Goal: Task Accomplishment & Management: Use online tool/utility

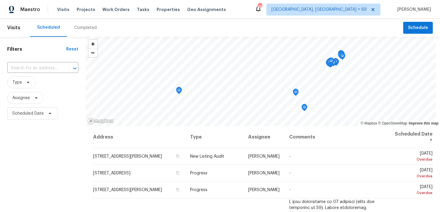
click at [79, 29] on div "Completed" at bounding box center [85, 28] width 22 height 6
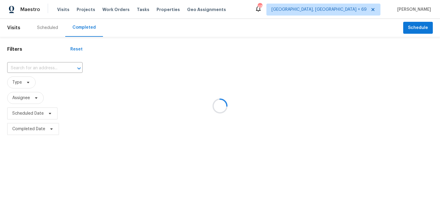
click at [19, 70] on div at bounding box center [220, 106] width 440 height 212
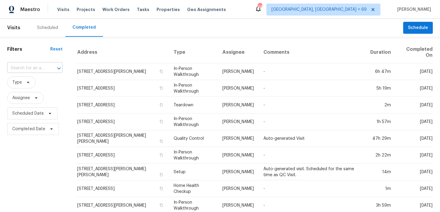
click at [17, 65] on input "text" at bounding box center [26, 68] width 39 height 9
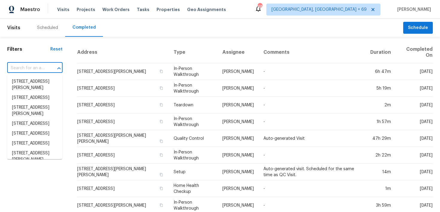
paste input "4255 SW 5th Ter Coral Gables, FL, 33134"
type input "4255 SW 5th Ter Coral Gables, FL, 33134"
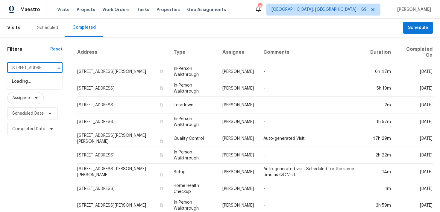
scroll to position [0, 44]
click at [22, 81] on li "4255 SW 5th Ter, Coral Gables, FL 33134" at bounding box center [34, 82] width 55 height 10
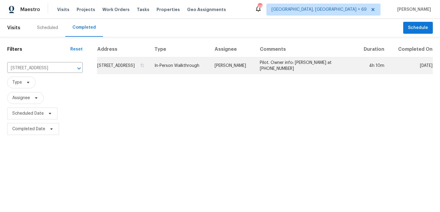
click at [195, 74] on td "In-Person Walkthrough" at bounding box center [180, 65] width 60 height 17
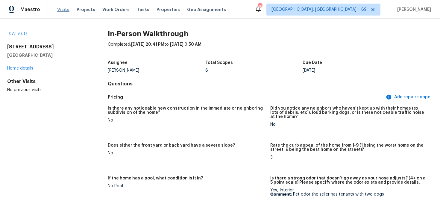
click at [63, 8] on span "Visits" at bounding box center [63, 10] width 12 height 6
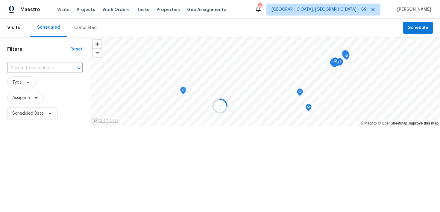
click at [85, 31] on div at bounding box center [220, 106] width 440 height 212
click at [84, 29] on div at bounding box center [220, 106] width 440 height 212
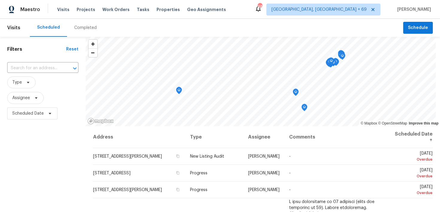
click at [78, 26] on div "Completed" at bounding box center [85, 28] width 22 height 6
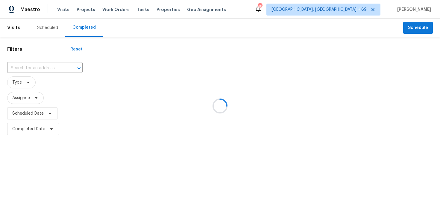
click at [31, 65] on div at bounding box center [220, 106] width 440 height 212
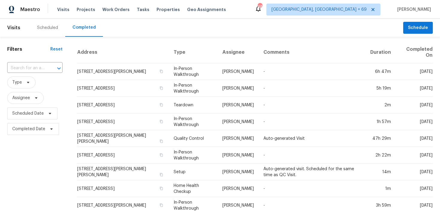
click at [31, 65] on input "text" at bounding box center [26, 68] width 39 height 9
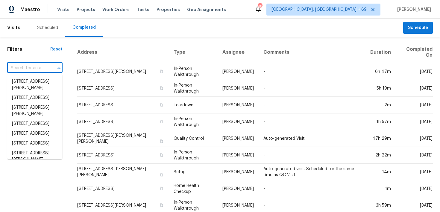
paste input "4255 SW 5th Ter Coral Gables, FL, 33134"
type input "4255 SW 5th Ter Coral Gables, FL, 33134"
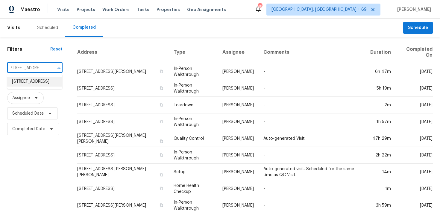
click at [49, 87] on li "4255 SW 5th Ter, Coral Gables, FL 33134" at bounding box center [34, 82] width 55 height 10
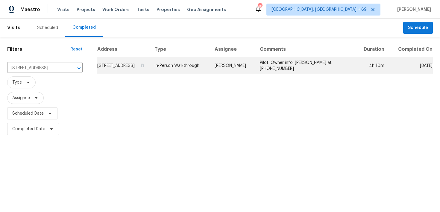
click at [192, 74] on td "In-Person Walkthrough" at bounding box center [180, 65] width 60 height 17
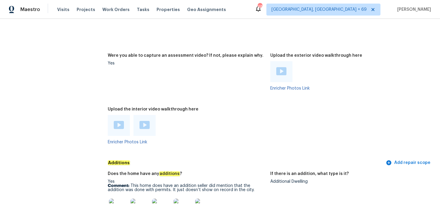
scroll to position [1362, 0]
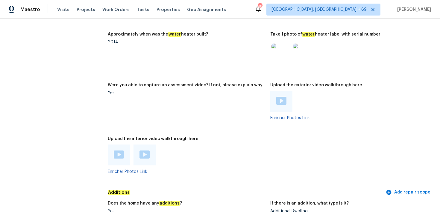
click at [118, 151] on img at bounding box center [119, 155] width 10 height 8
click at [146, 151] on img at bounding box center [144, 155] width 10 height 8
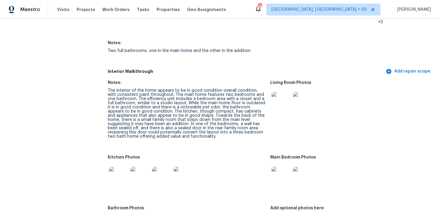
scroll to position [1427, 0]
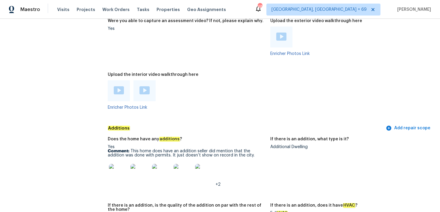
click at [131, 149] on p "Comment: This home does have an addition seller did mention that the addition w…" at bounding box center [187, 153] width 158 height 8
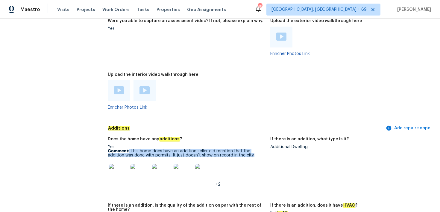
drag, startPoint x: 129, startPoint y: 139, endPoint x: 235, endPoint y: 143, distance: 106.3
click at [235, 149] on p "Comment: This home does have an addition seller did mention that the addition w…" at bounding box center [187, 153] width 158 height 8
copy p "This home does have an addition seller did mention that the addition was done w…"
click at [118, 164] on img at bounding box center [118, 173] width 19 height 19
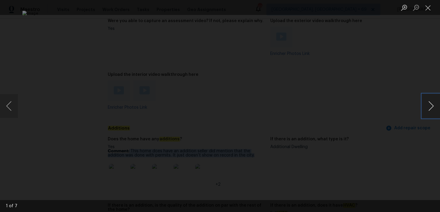
click at [431, 106] on button "Next image" at bounding box center [431, 106] width 18 height 24
click at [434, 106] on button "Next image" at bounding box center [431, 106] width 18 height 24
click at [435, 106] on button "Next image" at bounding box center [431, 106] width 18 height 24
click at [429, 7] on button "Close lightbox" at bounding box center [428, 7] width 12 height 10
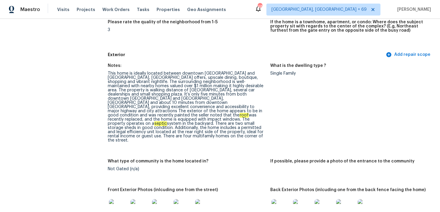
scroll to position [0, 0]
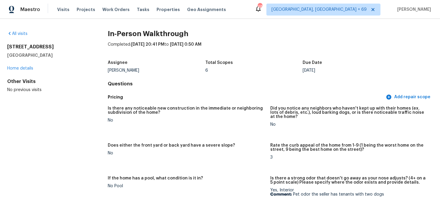
drag, startPoint x: 42, startPoint y: 52, endPoint x: 37, endPoint y: 52, distance: 5.1
click at [42, 52] on div "4255 SW 5th Ter Coral Gables, FL 33134" at bounding box center [47, 51] width 81 height 14
drag, startPoint x: 7, startPoint y: 47, endPoint x: 75, endPoint y: 63, distance: 70.2
click at [75, 63] on div "4255 SW 5th Ter Coral Gables, FL 33134 Home details" at bounding box center [47, 58] width 81 height 28
copy div "4255 SW 5th Ter Coral Gables, FL 33134"
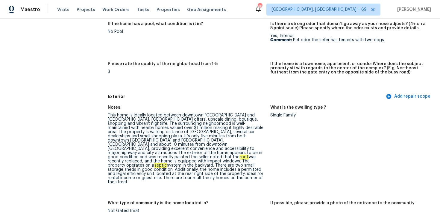
scroll to position [144, 0]
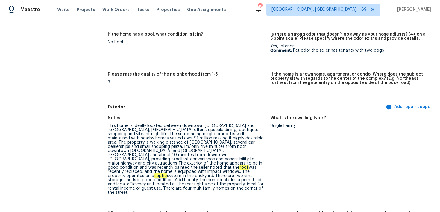
click at [124, 143] on div "This home is ideally located between downtown Coral Gables and Miami Internatio…" at bounding box center [187, 159] width 158 height 71
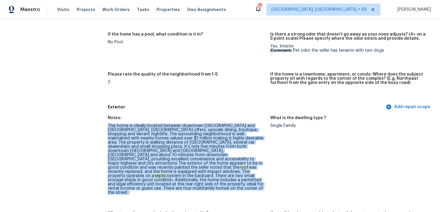
click at [124, 143] on div "This home is ideally located between downtown Coral Gables and Miami Internatio…" at bounding box center [187, 159] width 158 height 71
copy div "This home is ideally located between downtown Coral Gables and Miami Internatio…"
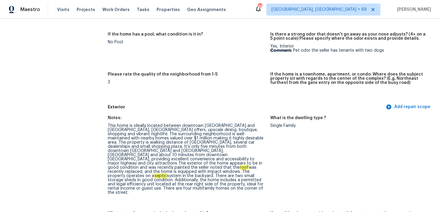
click at [161, 118] on div "Notes:" at bounding box center [187, 120] width 158 height 8
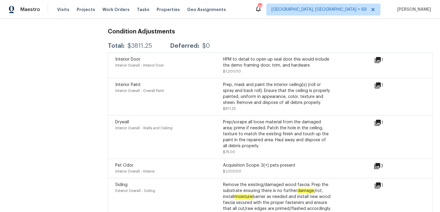
scroll to position [1758, 0]
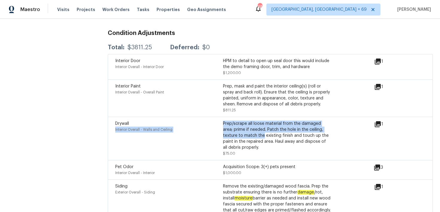
drag, startPoint x: 215, startPoint y: 106, endPoint x: 247, endPoint y: 122, distance: 36.3
click at [247, 122] on div "Drywall Interior Overall - Walls and Ceiling Prep/scrape all loose material fro…" at bounding box center [222, 139] width 215 height 36
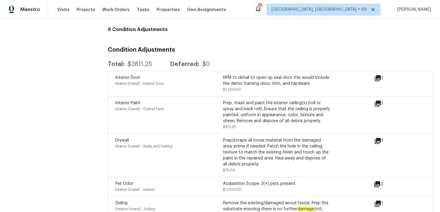
click at [225, 100] on div "Prep, mask and paint the interior ceiling(s) (roll or spray and back roll). Ens…" at bounding box center [277, 112] width 108 height 24
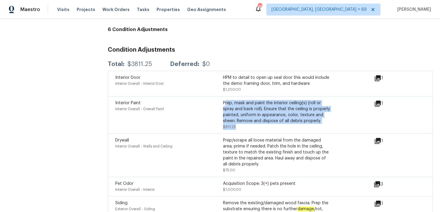
drag, startPoint x: 226, startPoint y: 87, endPoint x: 259, endPoint y: 108, distance: 39.1
click at [259, 108] on div "Prep, mask and paint the interior ceiling(s) (roll or spray and back roll). Ens…" at bounding box center [277, 115] width 108 height 30
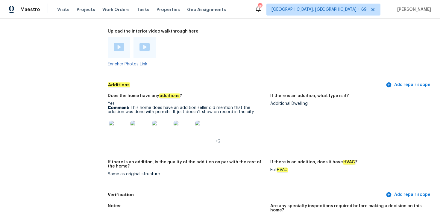
scroll to position [1476, 0]
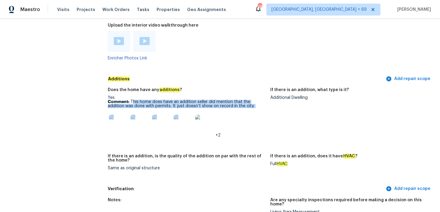
drag, startPoint x: 133, startPoint y: 90, endPoint x: 215, endPoint y: 98, distance: 82.3
click at [215, 98] on div "Yes Comment: This home does have an addition seller did mention that the additi…" at bounding box center [187, 117] width 158 height 42
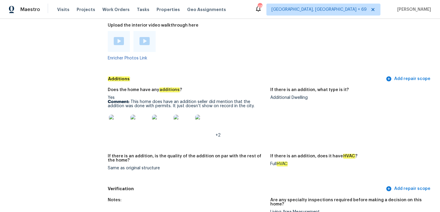
click at [229, 118] on div "+2" at bounding box center [187, 124] width 158 height 26
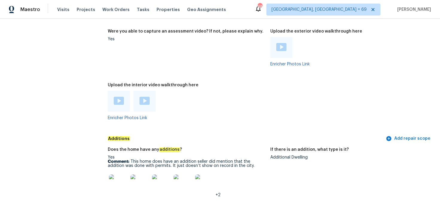
scroll to position [1430, 0]
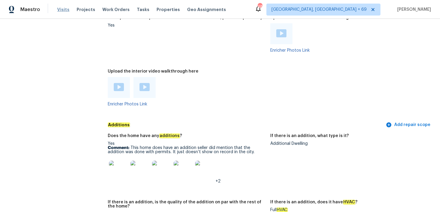
click at [63, 12] on span "Visits" at bounding box center [63, 10] width 12 height 6
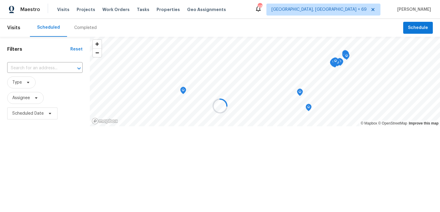
click at [78, 26] on div at bounding box center [220, 106] width 440 height 212
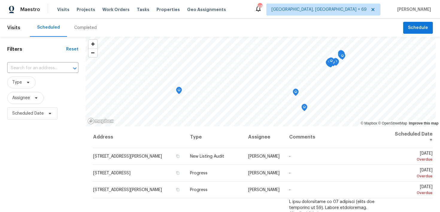
click at [82, 28] on div "Completed" at bounding box center [85, 28] width 22 height 6
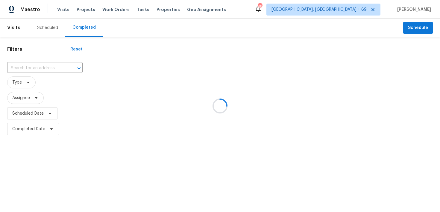
click at [40, 67] on div at bounding box center [220, 106] width 440 height 212
click at [24, 67] on div at bounding box center [220, 106] width 440 height 212
click at [29, 67] on div at bounding box center [220, 106] width 440 height 212
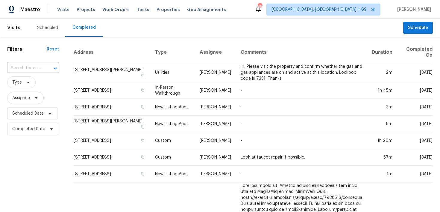
click at [26, 67] on input "text" at bounding box center [24, 68] width 35 height 9
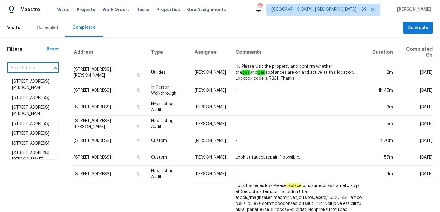
paste input "708 Joanna Dr, Hurst, TX 76053"
type input "708 Joanna Dr, Hurst, TX 76053"
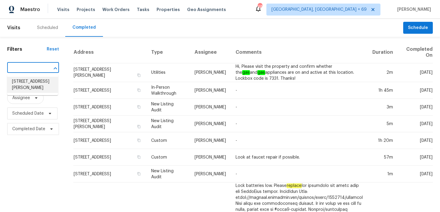
click at [21, 81] on li "708 Joanna Dr, Hurst, TX 76053" at bounding box center [32, 85] width 51 height 16
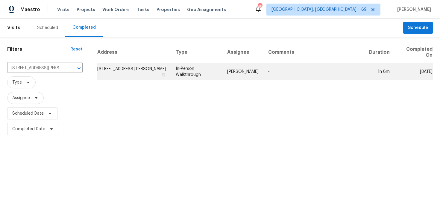
click at [186, 70] on td "In-Person Walkthrough" at bounding box center [196, 71] width 51 height 17
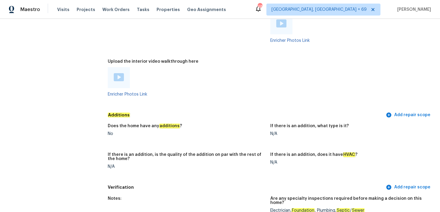
scroll to position [1330, 0]
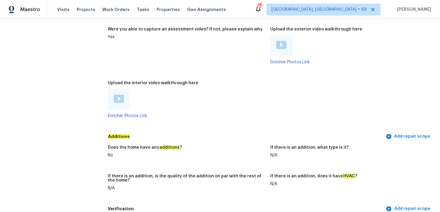
click at [117, 95] on img at bounding box center [119, 99] width 10 height 8
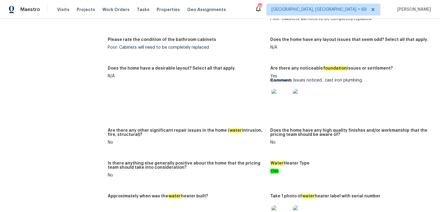
scroll to position [1107, 0]
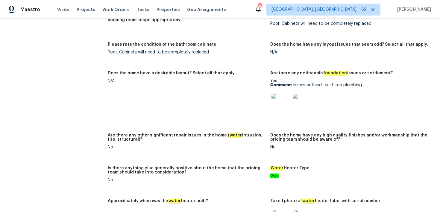
click at [281, 96] on img at bounding box center [280, 103] width 19 height 19
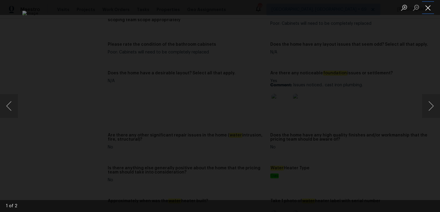
click at [429, 9] on button "Close lightbox" at bounding box center [428, 7] width 12 height 10
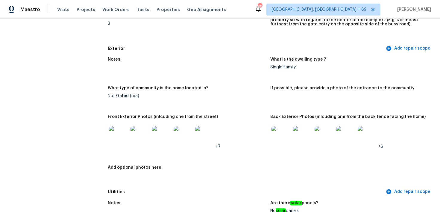
scroll to position [0, 0]
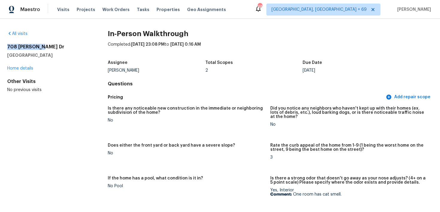
drag, startPoint x: 4, startPoint y: 47, endPoint x: 64, endPoint y: 49, distance: 59.3
click at [64, 49] on div "All visits 708 Joanna Dr Hurst, TX 76053 Home details Other Visits No previous …" at bounding box center [220, 116] width 440 height 194
drag, startPoint x: 6, startPoint y: 49, endPoint x: 45, endPoint y: 54, distance: 39.3
click at [45, 54] on div "All visits 708 Joanna Dr Hurst, TX 76053 Home details Other Visits No previous …" at bounding box center [220, 116] width 440 height 194
copy div "708 Joanna Dr Hurst, TX 76053"
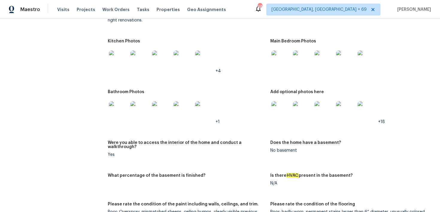
scroll to position [848, 0]
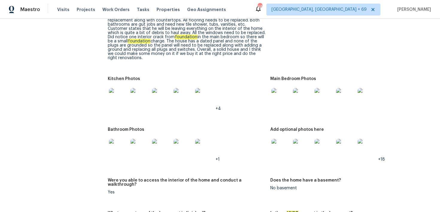
click at [119, 88] on img at bounding box center [118, 97] width 19 height 19
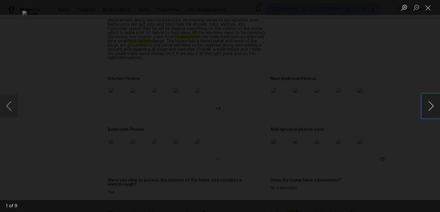
click at [433, 108] on button "Next image" at bounding box center [431, 106] width 18 height 24
click at [429, 11] on button "Close lightbox" at bounding box center [428, 7] width 12 height 10
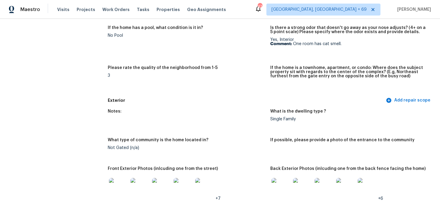
scroll to position [31, 0]
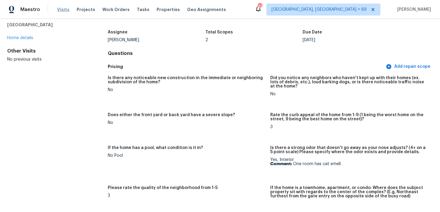
click at [64, 9] on span "Visits" at bounding box center [63, 10] width 12 height 6
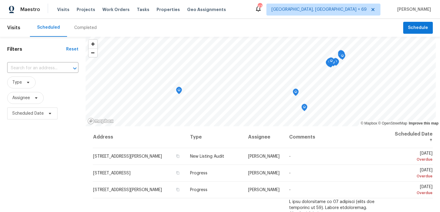
click at [74, 28] on div "Completed" at bounding box center [85, 28] width 22 height 6
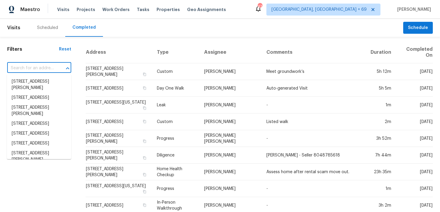
click at [46, 68] on input "text" at bounding box center [30, 68] width 47 height 9
paste input "217 SW Chandler Ter, Port Saint Lucie, FL 34984"
type input "217 SW Chandler Ter, Port Saint Lucie, FL 34984"
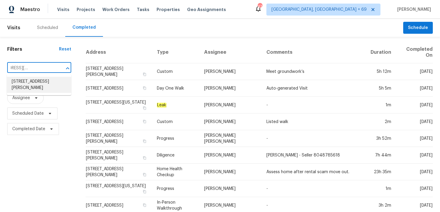
click at [22, 83] on li "217 SW Chandler Ter, Port Saint Lucie, FL 34984" at bounding box center [39, 85] width 64 height 16
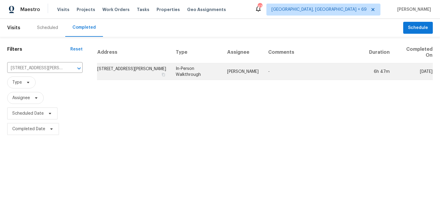
click at [200, 69] on td "In-Person Walkthrough" at bounding box center [196, 71] width 51 height 17
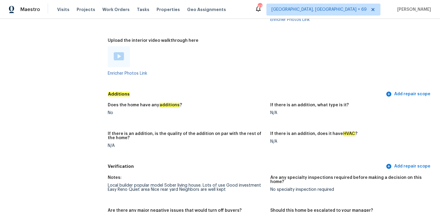
scroll to position [1194, 0]
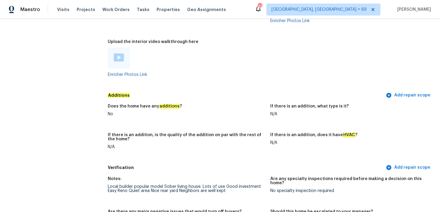
click at [120, 54] on img at bounding box center [119, 58] width 10 height 8
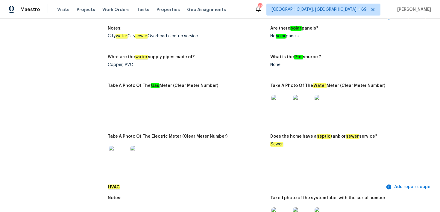
scroll to position [0, 0]
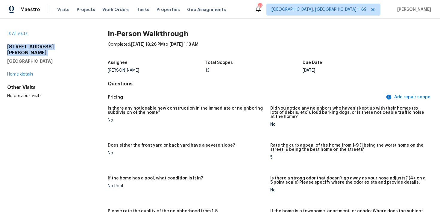
drag, startPoint x: 5, startPoint y: 47, endPoint x: 76, endPoint y: 51, distance: 71.0
click at [76, 51] on div "All visits 217 SW Chandler Ter Port Saint Lucie, FL 34984 Home details Other Vi…" at bounding box center [220, 116] width 440 height 194
drag, startPoint x: 62, startPoint y: 54, endPoint x: 7, endPoint y: 45, distance: 55.6
click at [7, 45] on div "All visits 217 SW Chandler Ter Port Saint Lucie, FL 34984 Home details Other Vi…" at bounding box center [220, 116] width 440 height 194
copy div "217 SW Chandler Ter Port Saint Lucie, FL 34984"
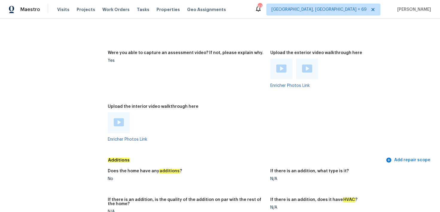
scroll to position [1119, 0]
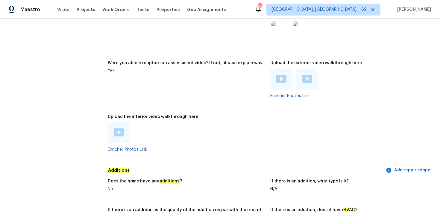
click at [282, 75] on img at bounding box center [281, 79] width 10 height 8
click at [308, 78] on img at bounding box center [307, 79] width 10 height 8
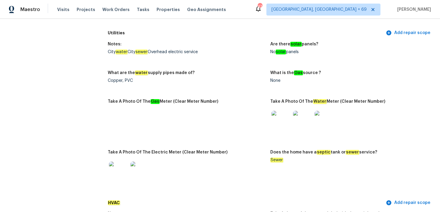
scroll to position [0, 0]
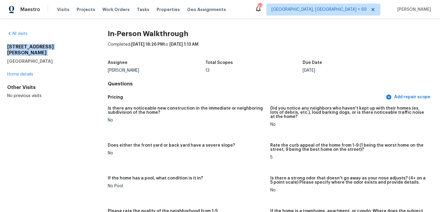
drag, startPoint x: 4, startPoint y: 47, endPoint x: 75, endPoint y: 55, distance: 71.4
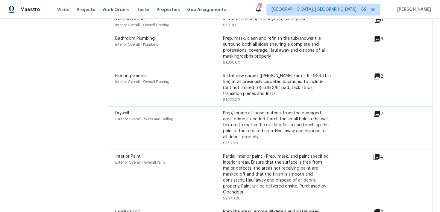
scroll to position [1670, 0]
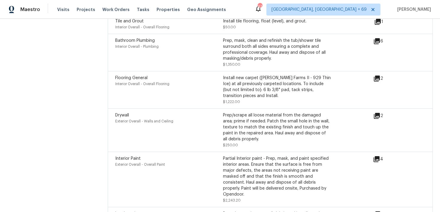
click at [379, 158] on icon at bounding box center [376, 159] width 7 height 7
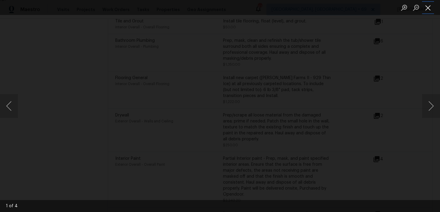
click at [429, 9] on button "Close lightbox" at bounding box center [428, 7] width 12 height 10
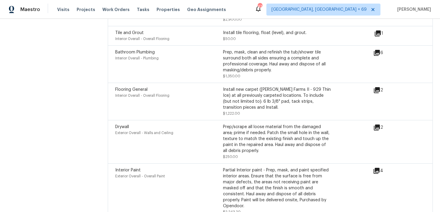
scroll to position [1701, 0]
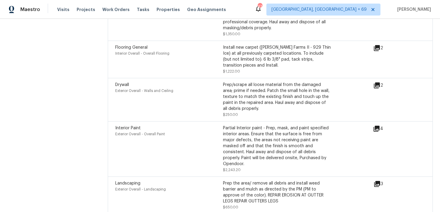
click at [377, 127] on icon at bounding box center [376, 129] width 6 height 6
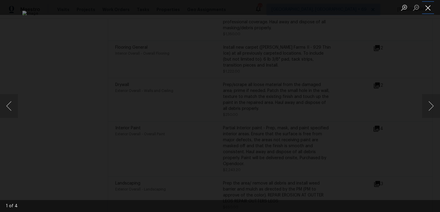
click at [428, 8] on button "Close lightbox" at bounding box center [428, 7] width 12 height 10
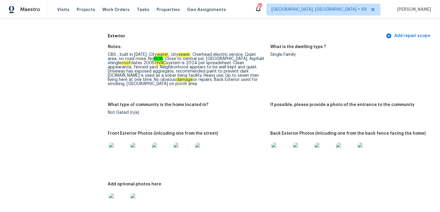
scroll to position [210, 0]
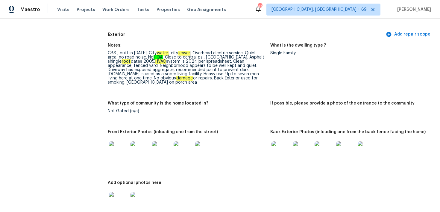
click at [134, 83] on div "CBS , built in 2005. City water , city sewer . Overhead electric service. Quiet…" at bounding box center [187, 68] width 158 height 34
click at [203, 79] on div "CBS , built in 2005. City water , city sewer . Overhead electric service. Quiet…" at bounding box center [187, 68] width 158 height 34
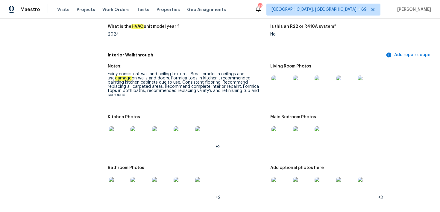
scroll to position [658, 0]
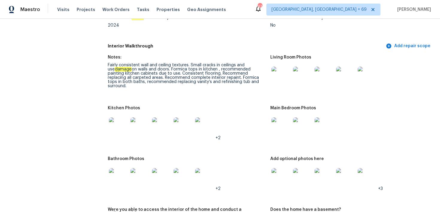
drag, startPoint x: 194, startPoint y: 82, endPoint x: 258, endPoint y: 81, distance: 64.0
click at [258, 81] on div "Fairly consistent wall and ceiling textures. Small cracks in ceilings and use d…" at bounding box center [187, 75] width 158 height 25
copy div "refinishing tub and surround."
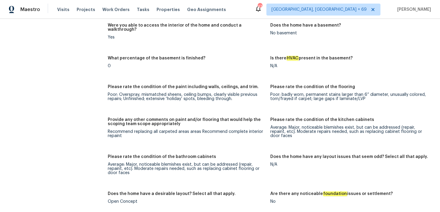
scroll to position [1516, 0]
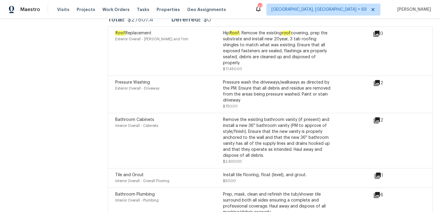
click at [378, 118] on icon at bounding box center [377, 121] width 6 height 6
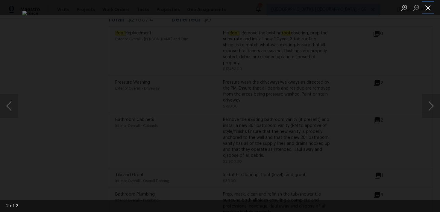
click at [428, 7] on button "Close lightbox" at bounding box center [428, 7] width 12 height 10
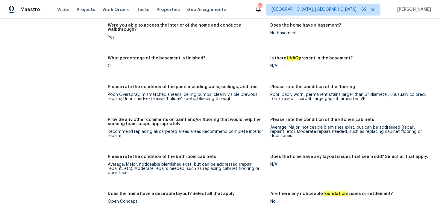
scroll to position [612, 0]
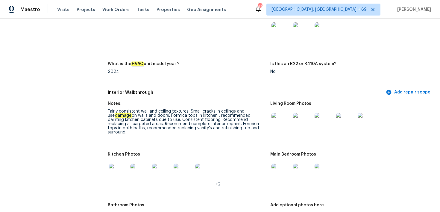
click at [225, 115] on div "Fairly consistent wall and ceiling textures. Small cracks in ceilings and use d…" at bounding box center [187, 122] width 158 height 25
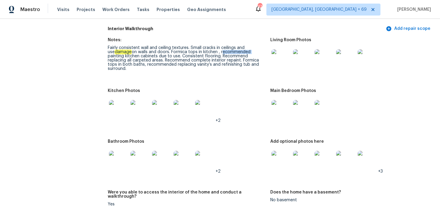
click at [142, 108] on img at bounding box center [139, 109] width 19 height 19
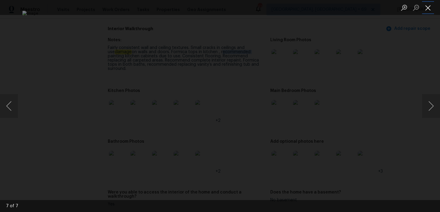
click at [429, 7] on button "Close lightbox" at bounding box center [428, 7] width 12 height 10
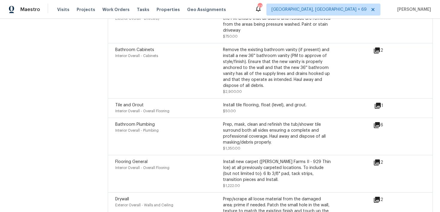
scroll to position [1637, 0]
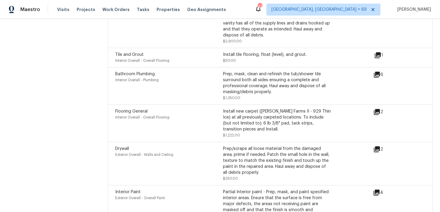
click at [377, 148] on icon at bounding box center [377, 150] width 6 height 6
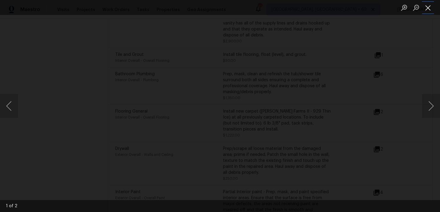
click at [428, 9] on button "Close lightbox" at bounding box center [428, 7] width 12 height 10
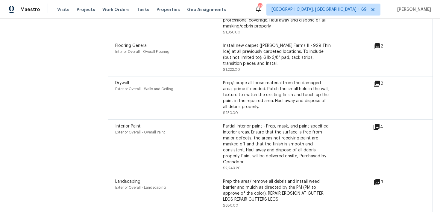
scroll to position [1701, 0]
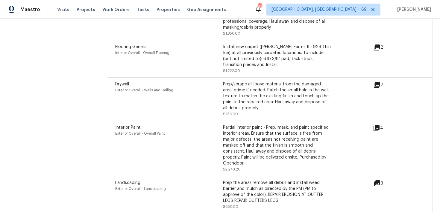
click at [377, 82] on icon at bounding box center [377, 85] width 6 height 6
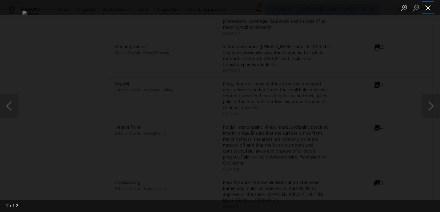
click at [429, 7] on button "Close lightbox" at bounding box center [428, 7] width 12 height 10
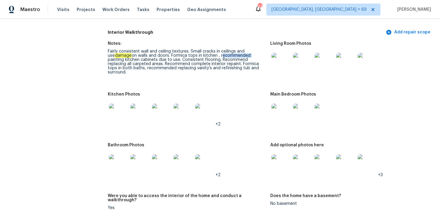
scroll to position [674, 0]
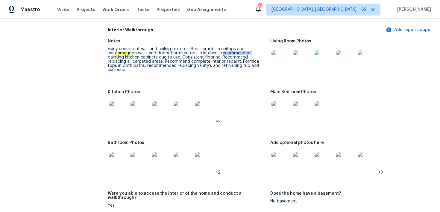
click at [124, 113] on img at bounding box center [118, 110] width 19 height 19
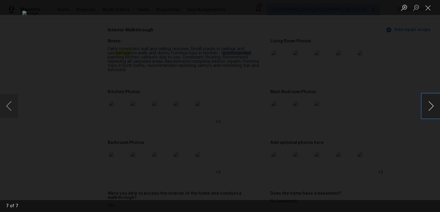
click at [436, 104] on button "Next image" at bounding box center [431, 106] width 18 height 24
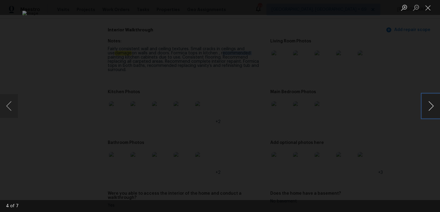
click at [436, 104] on button "Next image" at bounding box center [431, 106] width 18 height 24
click at [427, 10] on button "Close lightbox" at bounding box center [428, 7] width 12 height 10
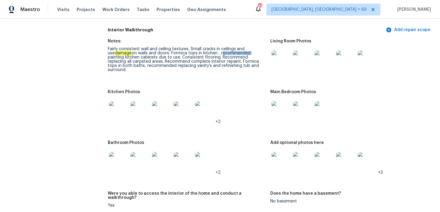
click at [282, 61] on img at bounding box center [280, 60] width 19 height 19
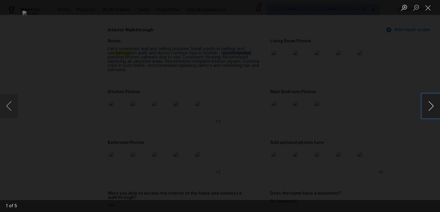
click at [426, 107] on button "Next image" at bounding box center [431, 106] width 18 height 24
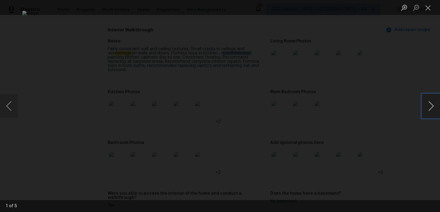
click at [426, 107] on button "Next image" at bounding box center [431, 106] width 18 height 24
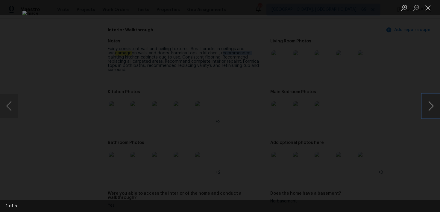
click at [426, 107] on button "Next image" at bounding box center [431, 106] width 18 height 24
click at [429, 9] on button "Close lightbox" at bounding box center [428, 7] width 12 height 10
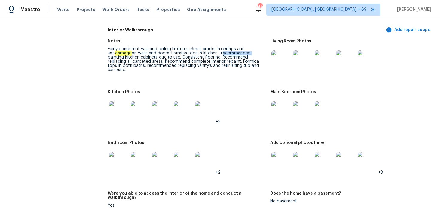
scroll to position [700, 0]
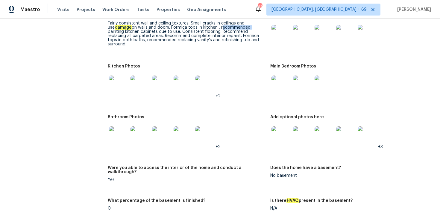
click at [121, 137] on img at bounding box center [118, 136] width 19 height 19
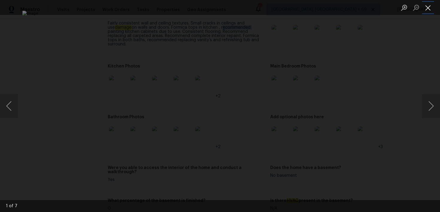
click at [429, 10] on button "Close lightbox" at bounding box center [428, 7] width 12 height 10
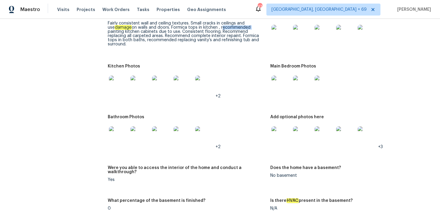
click at [115, 86] on img at bounding box center [118, 85] width 19 height 19
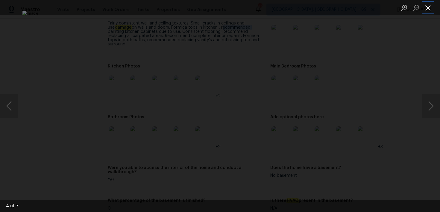
click at [428, 10] on button "Close lightbox" at bounding box center [428, 7] width 12 height 10
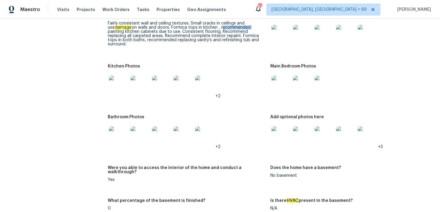
click at [279, 85] on img at bounding box center [280, 85] width 19 height 19
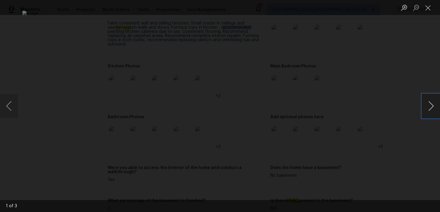
click at [432, 108] on button "Next image" at bounding box center [431, 106] width 18 height 24
click at [428, 11] on button "Close lightbox" at bounding box center [428, 7] width 12 height 10
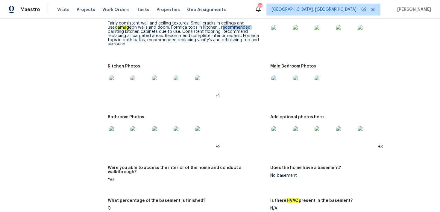
click at [283, 38] on img at bounding box center [280, 34] width 19 height 19
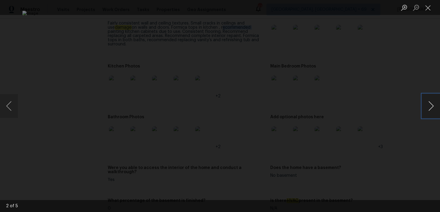
click at [431, 106] on button "Next image" at bounding box center [431, 106] width 18 height 24
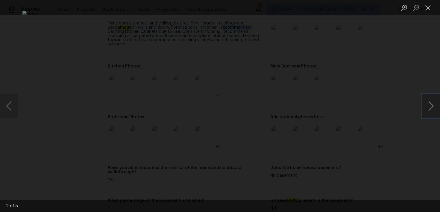
click at [431, 106] on button "Next image" at bounding box center [431, 106] width 18 height 24
click at [428, 5] on button "Close lightbox" at bounding box center [428, 7] width 12 height 10
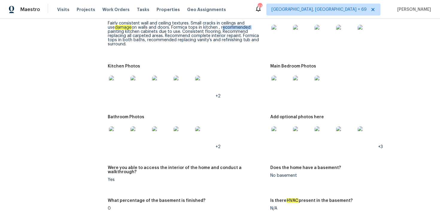
click at [424, 70] on div "Main Bedroom Photos" at bounding box center [349, 68] width 158 height 8
click at [276, 83] on img at bounding box center [280, 85] width 19 height 19
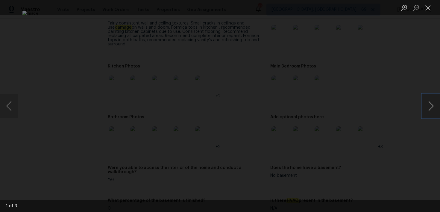
click at [425, 106] on button "Next image" at bounding box center [431, 106] width 18 height 24
click at [426, 10] on button "Close lightbox" at bounding box center [428, 7] width 12 height 10
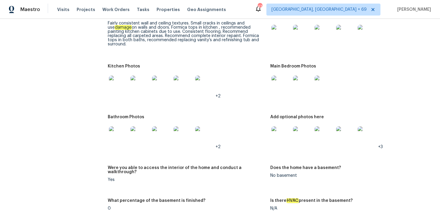
click at [278, 34] on img at bounding box center [280, 34] width 19 height 19
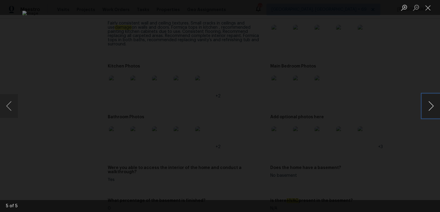
click at [434, 110] on button "Next image" at bounding box center [431, 106] width 18 height 24
click at [435, 108] on button "Next image" at bounding box center [431, 106] width 18 height 24
click at [434, 106] on button "Next image" at bounding box center [431, 106] width 18 height 24
click at [427, 6] on button "Close lightbox" at bounding box center [428, 7] width 12 height 10
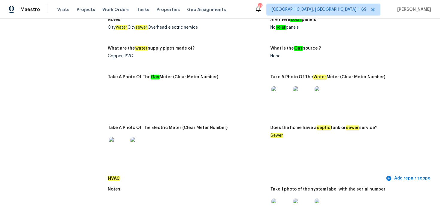
scroll to position [0, 0]
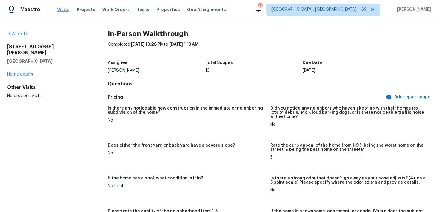
click at [60, 9] on span "Visits" at bounding box center [63, 10] width 12 height 6
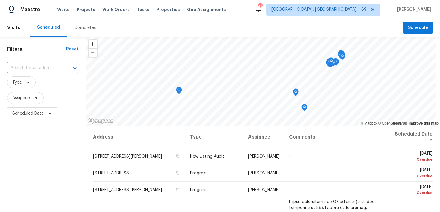
click at [72, 19] on div "Completed" at bounding box center [85, 28] width 37 height 18
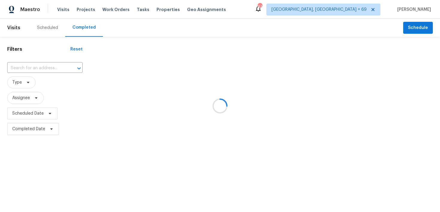
click at [39, 68] on div at bounding box center [220, 106] width 440 height 212
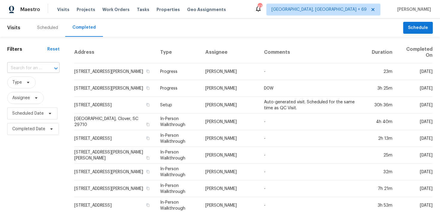
click at [26, 65] on input "text" at bounding box center [25, 68] width 36 height 9
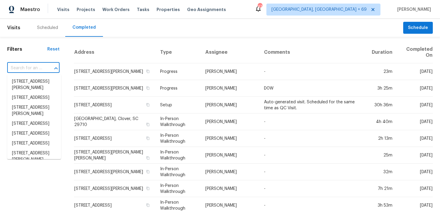
paste input "340 Court House Ave, York, SC 29745"
type input "340 Court House Ave, York, SC 29745"
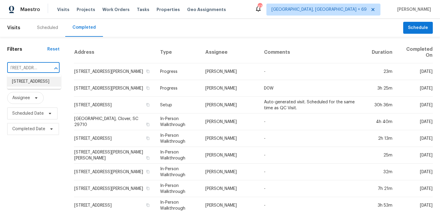
click at [27, 82] on li "340 Court House Ave, York, SC 29745" at bounding box center [34, 82] width 54 height 10
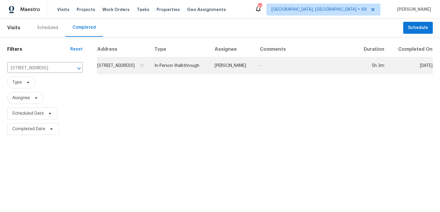
click at [197, 68] on td "In-Person Walkthrough" at bounding box center [180, 65] width 60 height 17
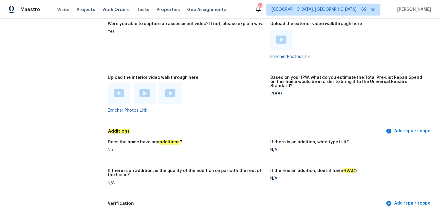
scroll to position [1294, 0]
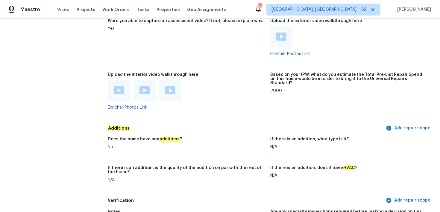
click at [115, 86] on img at bounding box center [119, 90] width 10 height 8
click at [143, 86] on img at bounding box center [144, 90] width 10 height 8
click at [164, 87] on div at bounding box center [170, 90] width 22 height 21
click at [171, 87] on img at bounding box center [170, 90] width 10 height 8
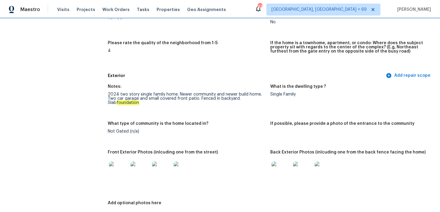
scroll to position [236, 0]
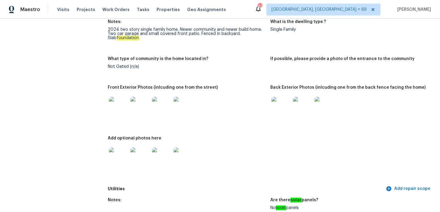
click at [122, 103] on img at bounding box center [118, 106] width 19 height 19
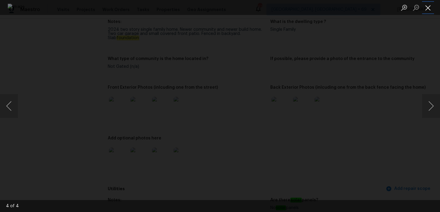
click at [424, 8] on button "Close lightbox" at bounding box center [428, 7] width 12 height 10
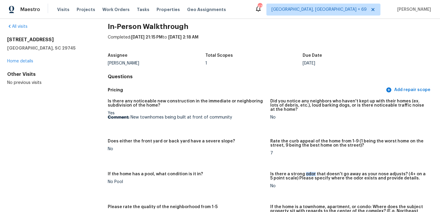
scroll to position [0, 0]
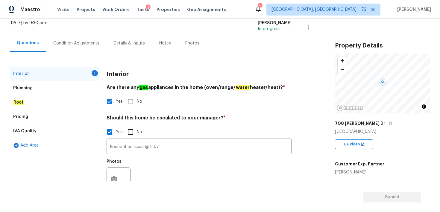
scroll to position [61, 0]
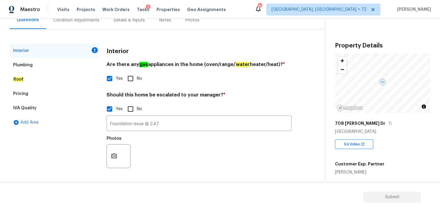
click at [89, 20] on div "Condition Adjustments" at bounding box center [76, 20] width 46 height 6
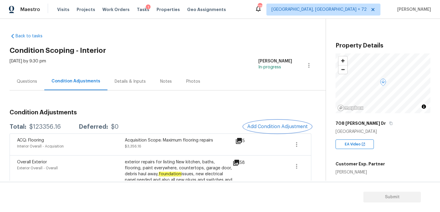
click at [267, 127] on span "Add Condition Adjustment" at bounding box center [277, 126] width 60 height 5
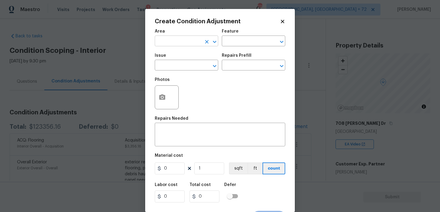
click at [197, 38] on input "text" at bounding box center [178, 41] width 47 height 9
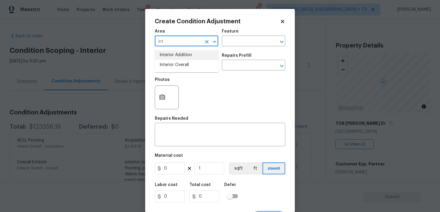
click at [183, 64] on li "Interior Overall" at bounding box center [186, 65] width 63 height 10
type input "Interior Overall"
click at [220, 49] on div "Area Interior Overall ​ Feature ​" at bounding box center [220, 38] width 130 height 24
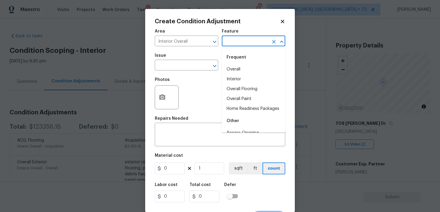
click at [234, 44] on input "text" at bounding box center [245, 41] width 47 height 9
click at [232, 64] on div "Frequent" at bounding box center [253, 57] width 63 height 14
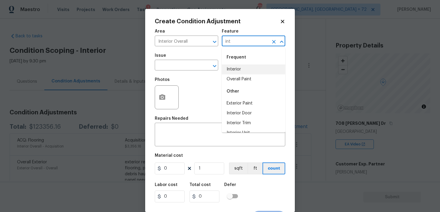
click at [231, 67] on li "Interior" at bounding box center [253, 70] width 63 height 10
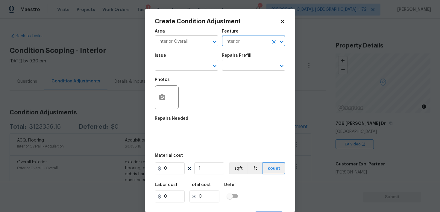
type input "Interior"
click at [191, 72] on span "Issue ​" at bounding box center [186, 62] width 63 height 24
click at [180, 67] on input "text" at bounding box center [178, 65] width 47 height 9
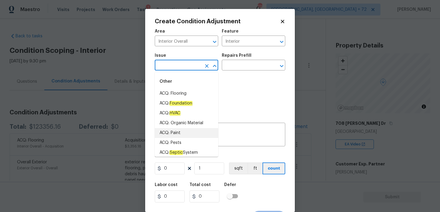
click at [175, 133] on li "ACQ: Paint" at bounding box center [186, 133] width 63 height 10
type input "ACQ: Paint"
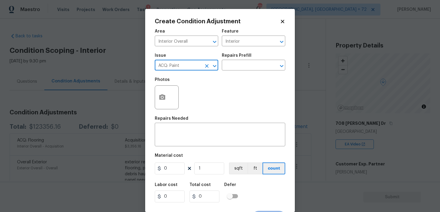
click at [235, 73] on div "Issue ACQ: Paint ​ Repairs Prefill ​" at bounding box center [220, 62] width 130 height 24
click at [236, 61] on div "Repairs Prefill" at bounding box center [253, 58] width 63 height 8
click at [232, 61] on div "Repairs Prefill" at bounding box center [253, 58] width 63 height 8
click at [231, 67] on input "text" at bounding box center [245, 65] width 47 height 9
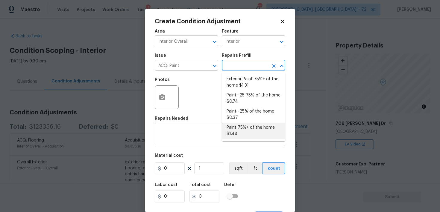
click at [236, 129] on li "Paint 75%+ of the home $1.48" at bounding box center [253, 131] width 63 height 16
type input "Acquisition"
type textarea "Acquisition Scope: 75%+ of the home will likely require interior paint"
type input "1.48"
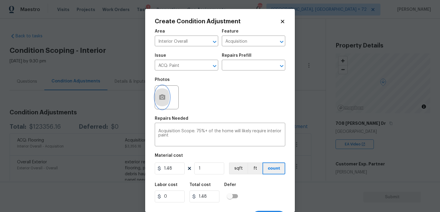
click at [160, 99] on icon "button" at bounding box center [162, 97] width 6 height 5
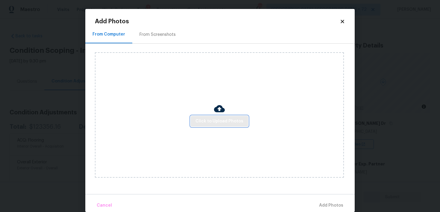
click at [219, 124] on span "Click to Upload Photos" at bounding box center [219, 121] width 48 height 7
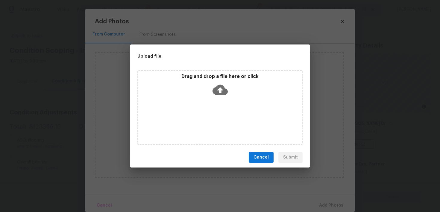
click at [221, 89] on icon at bounding box center [219, 89] width 15 height 15
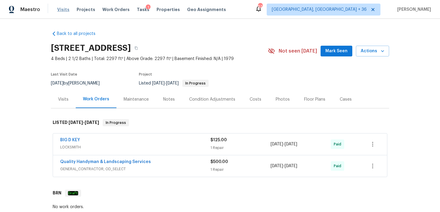
click at [66, 7] on span "Visits" at bounding box center [63, 10] width 12 height 6
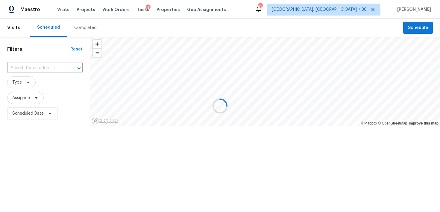
click at [80, 31] on div at bounding box center [220, 106] width 440 height 212
click at [82, 29] on div at bounding box center [220, 106] width 440 height 212
click at [89, 25] on div "Completed" at bounding box center [85, 28] width 22 height 6
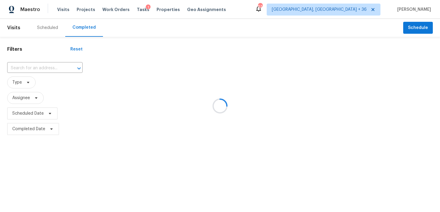
click at [25, 68] on div at bounding box center [220, 106] width 440 height 212
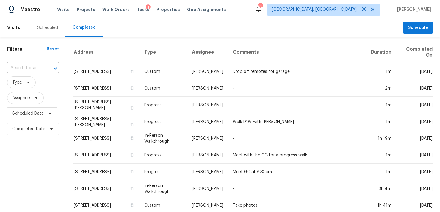
click at [25, 68] on input "text" at bounding box center [24, 68] width 35 height 9
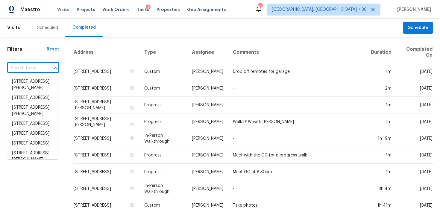
paste input "4255 SW 5th Ter, Coral Gables, FL 33134"
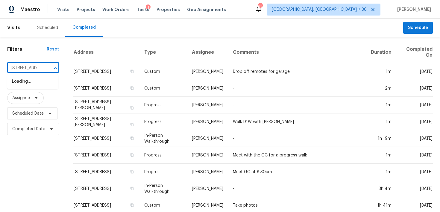
scroll to position [0, 48]
type input "4255 SW 5th Ter, Coral Gables, FL 33134"
click at [25, 73] on input "text" at bounding box center [24, 68] width 35 height 9
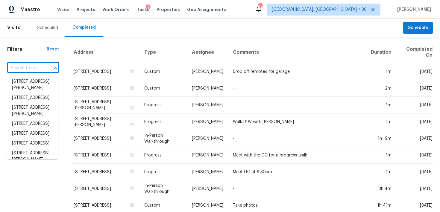
paste input "4255 SW 5th Ter, Coral Gables, FL 33134"
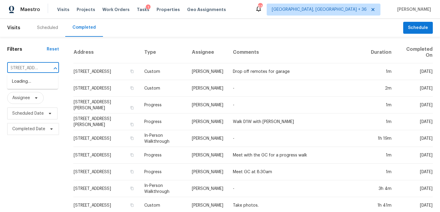
scroll to position [0, 1]
type input "4255 SW 5th Ter"
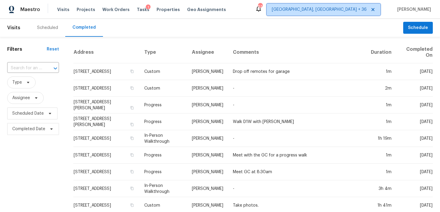
click at [325, 13] on span "Albuquerque, NM + 36" at bounding box center [324, 10] width 114 height 12
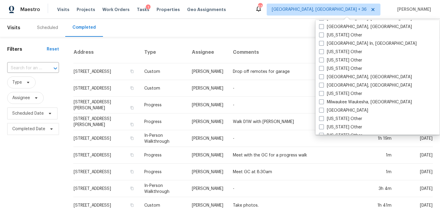
scroll to position [551, 0]
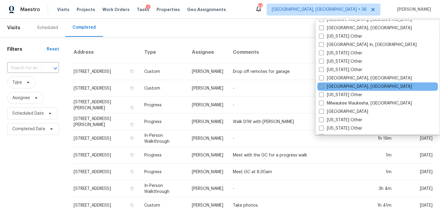
click at [321, 87] on span at bounding box center [321, 86] width 5 height 5
click at [321, 87] on input "Miami, FL" at bounding box center [321, 86] width 4 height 4
checkbox input "true"
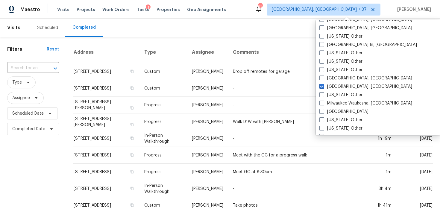
click at [37, 68] on input "text" at bounding box center [24, 68] width 35 height 9
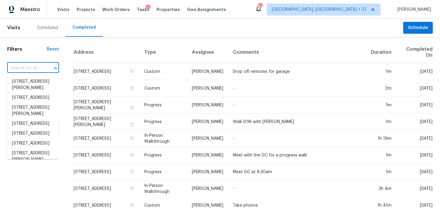
paste input "4255 SW 5th Ter, Coral Gables, FL 33134"
type input "4255 SW 5th Ter, Coral Gables, FL 33134"
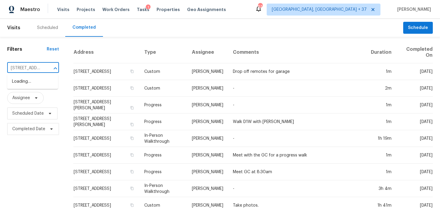
scroll to position [0, 48]
click at [27, 87] on li "4255 SW 5th Ter, Coral Gables, FL 33134" at bounding box center [32, 82] width 51 height 10
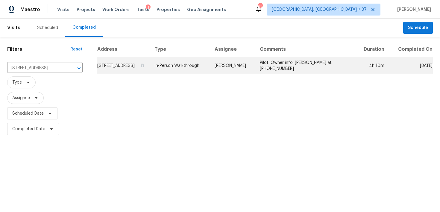
click at [196, 74] on td "In-Person Walkthrough" at bounding box center [180, 65] width 60 height 17
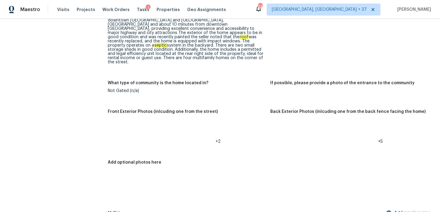
scroll to position [284, 0]
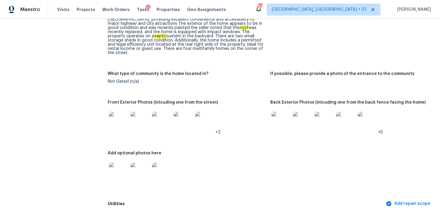
click at [122, 117] on img at bounding box center [118, 121] width 19 height 19
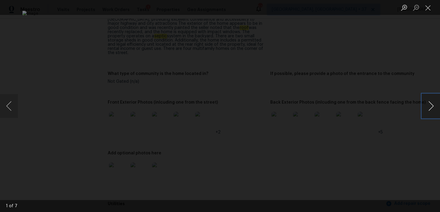
click at [431, 107] on button "Next image" at bounding box center [431, 106] width 18 height 24
click at [426, 13] on li "Lightbox" at bounding box center [428, 7] width 12 height 15
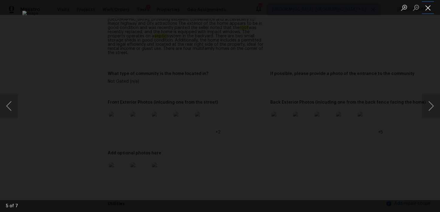
click at [427, 8] on button "Close lightbox" at bounding box center [428, 7] width 12 height 10
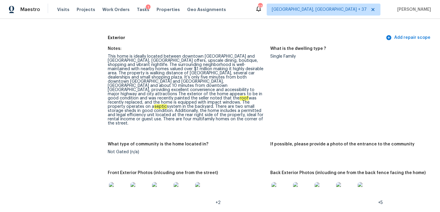
scroll to position [0, 0]
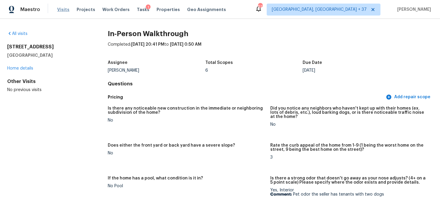
click at [60, 8] on span "Visits" at bounding box center [63, 10] width 12 height 6
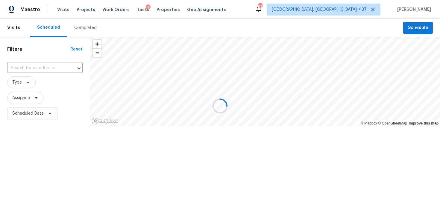
click at [83, 26] on div at bounding box center [220, 106] width 440 height 212
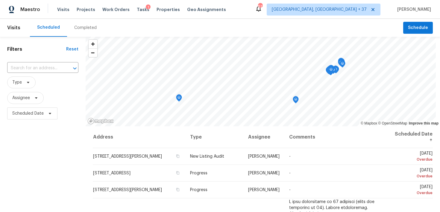
click at [87, 28] on div "Completed" at bounding box center [85, 28] width 22 height 6
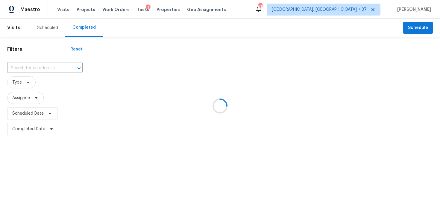
click at [26, 68] on div at bounding box center [220, 106] width 440 height 212
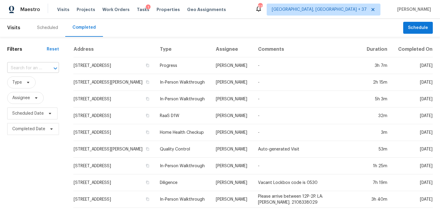
click at [19, 69] on input "text" at bounding box center [24, 68] width 35 height 9
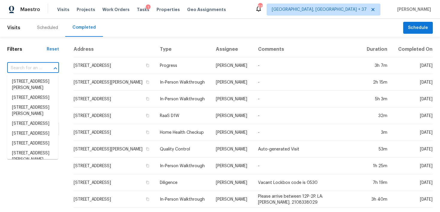
paste input "720 Tanglewood Dr Hurst, TX 76053"
type input "720 Tanglewood Dr Hurst, TX 76053"
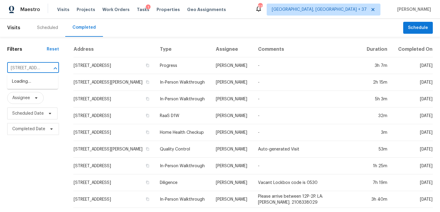
scroll to position [0, 40]
click at [24, 82] on li "720 Tanglewood Dr, Hurst, TX 76053" at bounding box center [32, 82] width 51 height 10
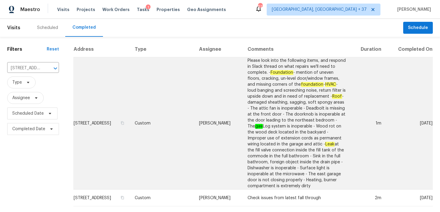
click at [162, 118] on td "Custom" at bounding box center [162, 123] width 64 height 133
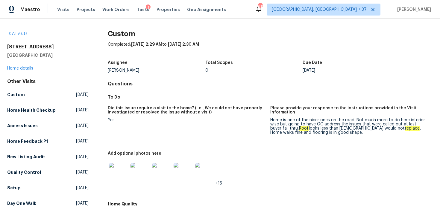
click at [12, 71] on div "720 Tanglewood Dr Hurst, TX 76053 Home details" at bounding box center [47, 58] width 81 height 28
click at [13, 69] on link "Home details" at bounding box center [20, 68] width 26 height 4
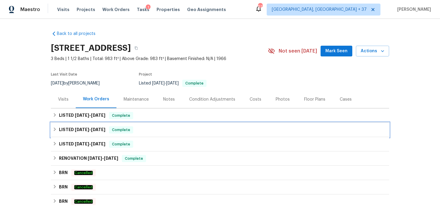
click at [136, 132] on div "LISTED 7/31/25 - 9/11/25 Complete" at bounding box center [220, 130] width 334 height 7
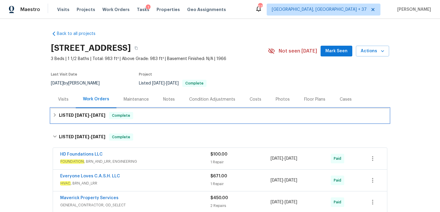
click at [191, 115] on div "LISTED 9/29/25 - 9/29/25 Complete" at bounding box center [220, 115] width 334 height 7
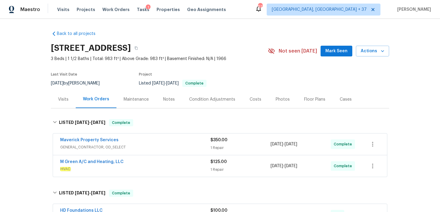
click at [222, 142] on span "$350.00" at bounding box center [218, 140] width 17 height 4
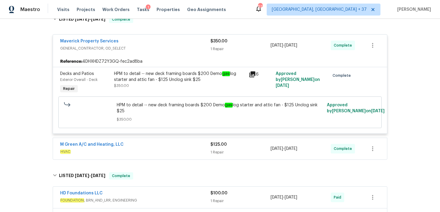
scroll to position [107, 0]
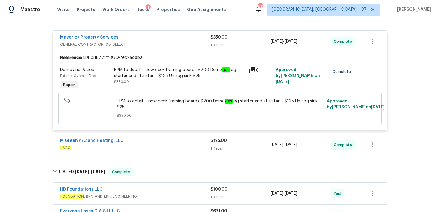
click at [215, 146] on div "1 Repair" at bounding box center [240, 149] width 60 height 6
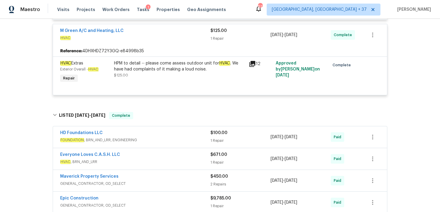
click at [216, 138] on div "1 Repair" at bounding box center [240, 141] width 60 height 6
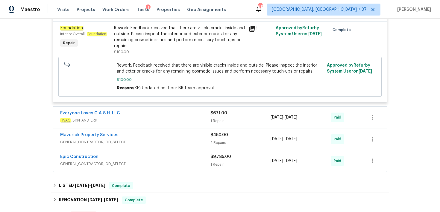
scroll to position [365, 0]
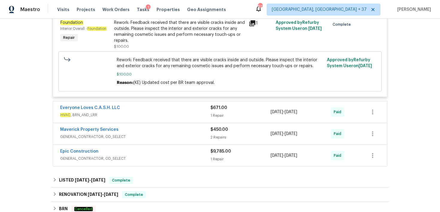
click at [214, 113] on div "1 Repair" at bounding box center [240, 116] width 60 height 6
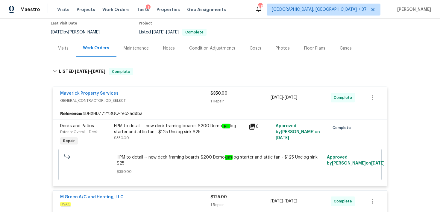
scroll to position [0, 0]
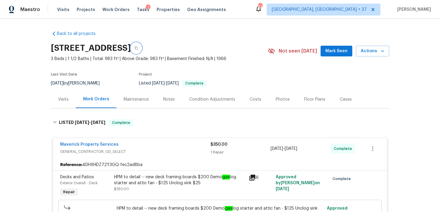
click at [138, 47] on icon "button" at bounding box center [136, 48] width 4 height 4
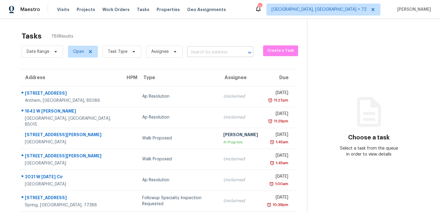
click at [209, 55] on input "text" at bounding box center [211, 52] width 49 height 9
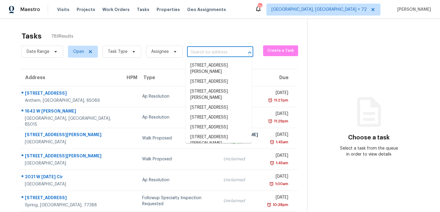
paste input "340 Court House Ave, York, SC 29745"
type input "340 Court House Ave, York, SC 29745"
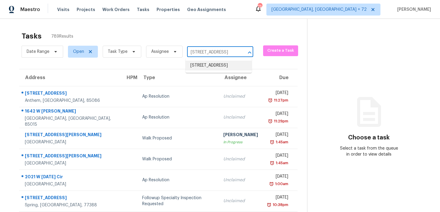
click at [197, 69] on li "340 Court House Ave, York, SC 29745" at bounding box center [218, 66] width 66 height 10
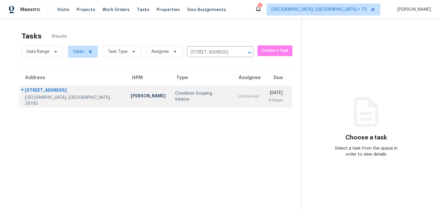
click at [237, 96] on div "Unclaimed" at bounding box center [248, 97] width 22 height 6
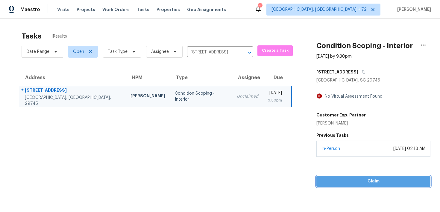
click at [336, 185] on span "Claim" at bounding box center [373, 181] width 104 height 7
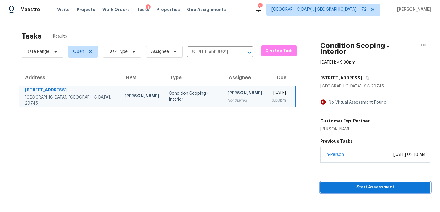
click at [329, 184] on span "Start Assessment" at bounding box center [375, 187] width 101 height 7
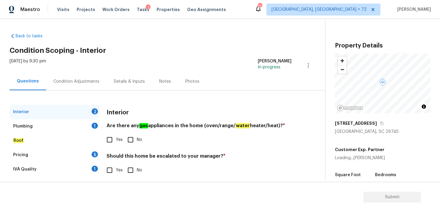
click at [109, 140] on input "Yes" at bounding box center [109, 140] width 13 height 13
checkbox input "true"
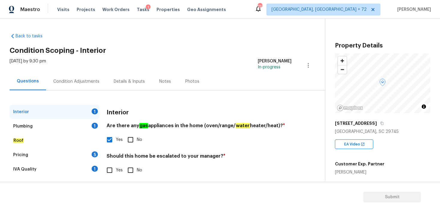
click at [130, 140] on input "No" at bounding box center [130, 140] width 13 height 13
checkbox input "true"
checkbox input "false"
click at [131, 170] on input "No" at bounding box center [130, 170] width 13 height 13
checkbox input "true"
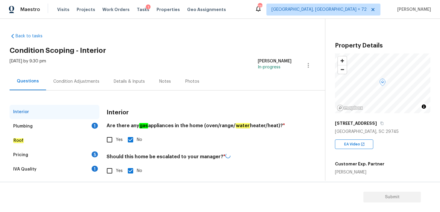
click at [27, 125] on div "Plumbing" at bounding box center [22, 127] width 19 height 6
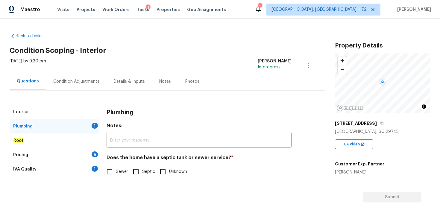
scroll to position [12, 0]
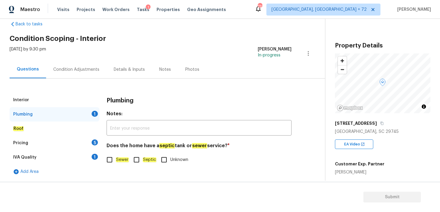
click at [109, 160] on input "Sewer" at bounding box center [109, 160] width 13 height 13
checkbox input "true"
click at [20, 140] on div "Pricing 5" at bounding box center [55, 143] width 90 height 14
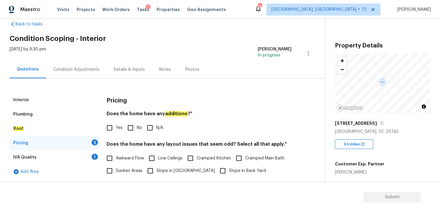
click at [134, 130] on input "No" at bounding box center [130, 128] width 13 height 13
checkbox input "true"
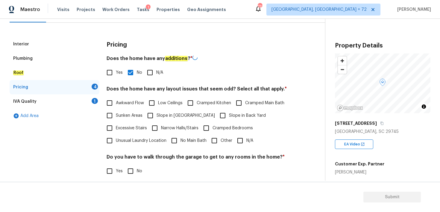
scroll to position [73, 0]
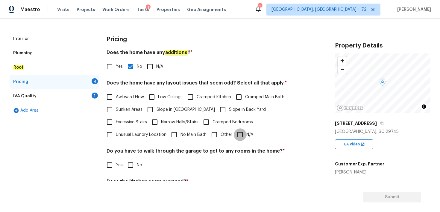
click at [244, 134] on input "N/A" at bounding box center [240, 135] width 13 height 13
checkbox input "true"
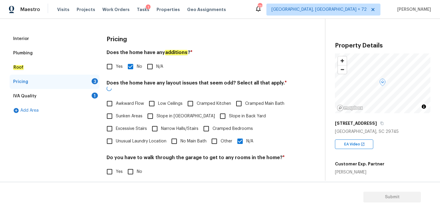
scroll to position [129, 0]
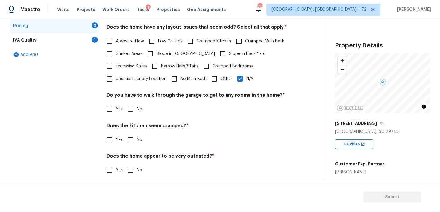
click at [130, 109] on input "No" at bounding box center [130, 109] width 13 height 13
checkbox input "true"
click at [133, 141] on input "No" at bounding box center [130, 140] width 13 height 13
checkbox input "true"
click at [133, 170] on input "No" at bounding box center [130, 171] width 13 height 13
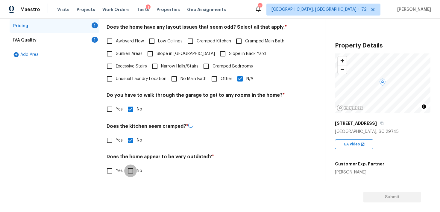
checkbox input "true"
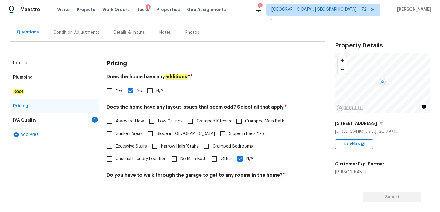
scroll to position [36, 0]
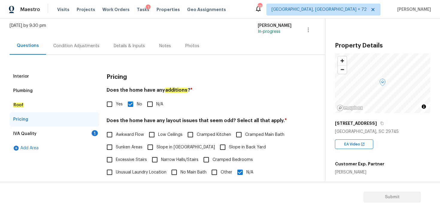
click at [24, 133] on div "IVA Quality" at bounding box center [24, 134] width 23 height 6
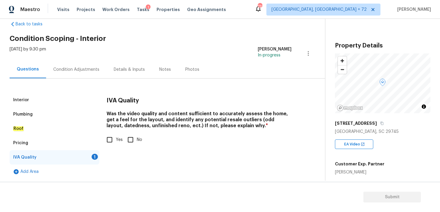
click at [109, 140] on input "Yes" at bounding box center [109, 140] width 13 height 13
checkbox input "true"
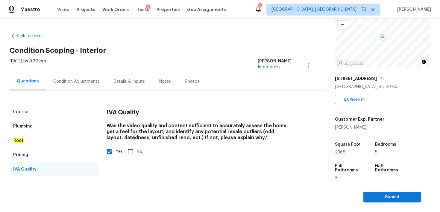
scroll to position [59, 0]
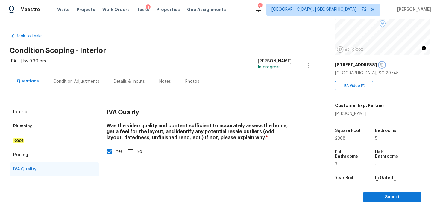
click at [384, 66] on icon "button" at bounding box center [382, 65] width 4 height 4
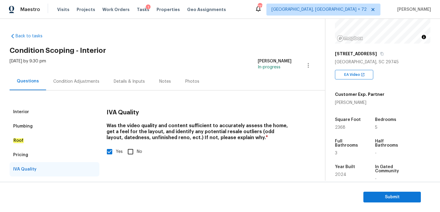
click at [80, 81] on div "Condition Adjustments" at bounding box center [76, 82] width 46 height 6
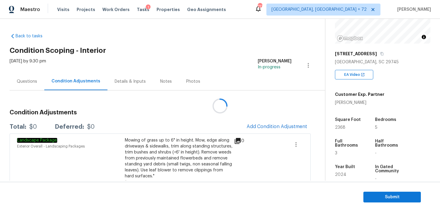
click at [258, 124] on div at bounding box center [220, 106] width 440 height 212
click at [259, 126] on span "Add Condition Adjustment" at bounding box center [277, 126] width 60 height 5
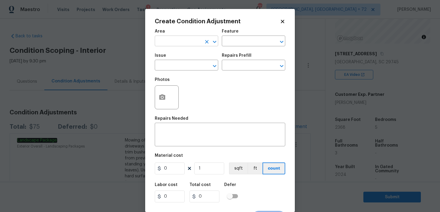
click at [172, 39] on input "text" at bounding box center [178, 41] width 47 height 9
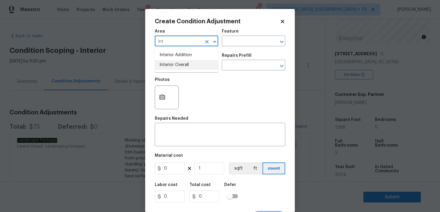
click at [172, 65] on li "Interior Overall" at bounding box center [186, 65] width 63 height 10
type input "Interior Overall"
click at [241, 45] on input "text" at bounding box center [245, 41] width 47 height 9
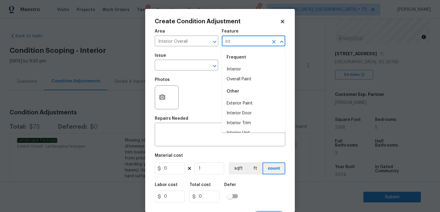
click at [239, 66] on li "Interior" at bounding box center [253, 70] width 63 height 10
type input "Interior"
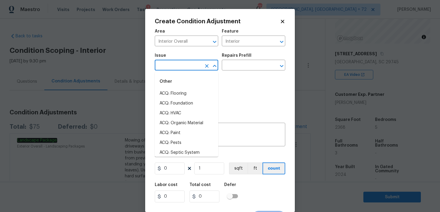
click at [167, 66] on input "text" at bounding box center [178, 65] width 47 height 9
click at [177, 97] on li "ACQ: Flooring" at bounding box center [186, 94] width 63 height 10
type input "ACQ: Flooring"
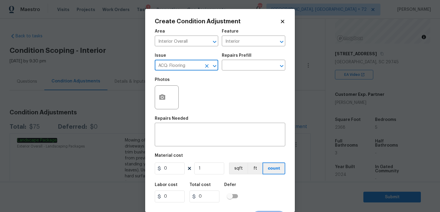
click at [241, 59] on div "Repairs Prefill" at bounding box center [253, 58] width 63 height 8
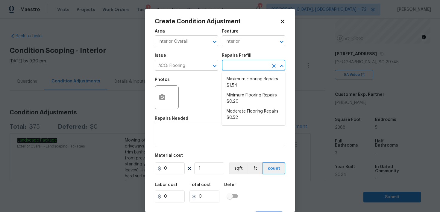
click at [237, 65] on input "text" at bounding box center [245, 65] width 47 height 9
click at [235, 96] on li "Minimum Flooring Repairs $0.20" at bounding box center [253, 99] width 63 height 16
type input "Acquisition"
type textarea "Acquisition Scope: Minimum flooring repairs"
type input "0.2"
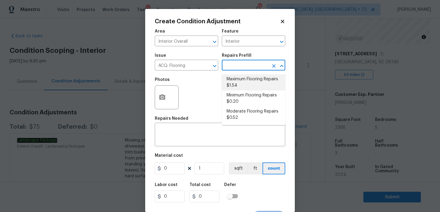
type input "0.2"
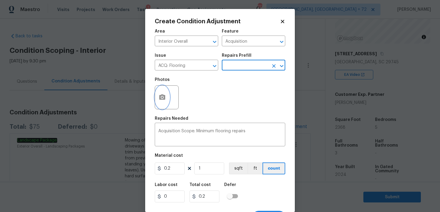
click at [159, 99] on icon "button" at bounding box center [162, 97] width 6 height 5
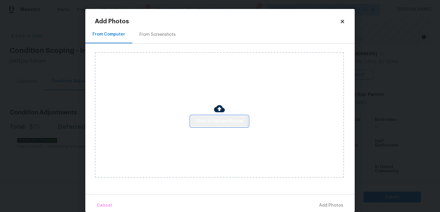
click at [218, 123] on span "Click to Upload Photos" at bounding box center [219, 121] width 48 height 7
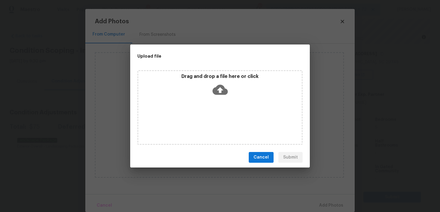
click at [222, 92] on icon at bounding box center [219, 90] width 15 height 10
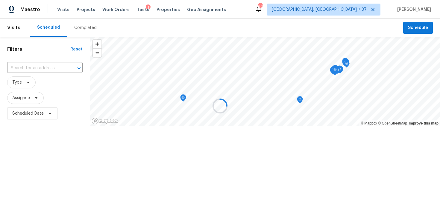
click at [77, 27] on div at bounding box center [220, 106] width 440 height 212
click at [81, 29] on div at bounding box center [220, 106] width 440 height 212
click at [73, 28] on div at bounding box center [220, 106] width 440 height 212
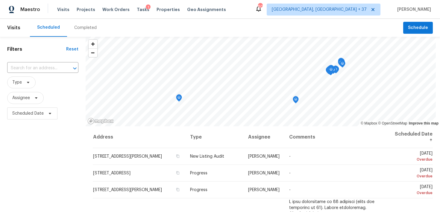
click at [80, 31] on div "Completed" at bounding box center [85, 28] width 37 height 18
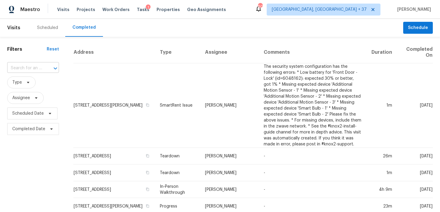
click at [21, 69] on input "text" at bounding box center [24, 68] width 35 height 9
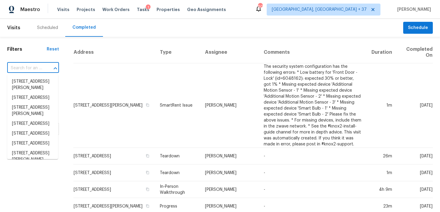
paste input "[STREET_ADDRESS][PERSON_NAME]"
type input "[STREET_ADDRESS][PERSON_NAME]"
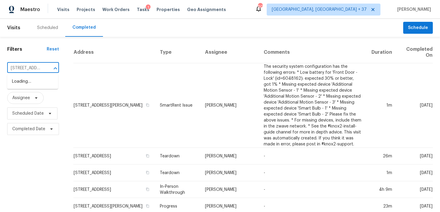
scroll to position [0, 50]
click at [23, 83] on li "[STREET_ADDRESS][PERSON_NAME]" at bounding box center [32, 85] width 51 height 16
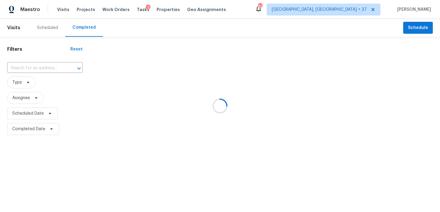
type input "[STREET_ADDRESS][PERSON_NAME]"
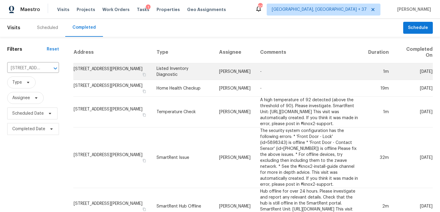
click at [156, 69] on td "Listed Inventory Diagnostic" at bounding box center [183, 71] width 63 height 17
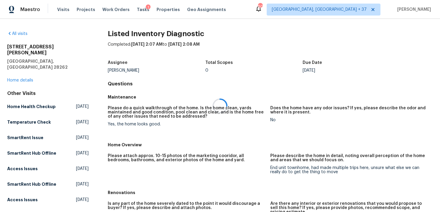
click at [13, 68] on div at bounding box center [220, 106] width 440 height 212
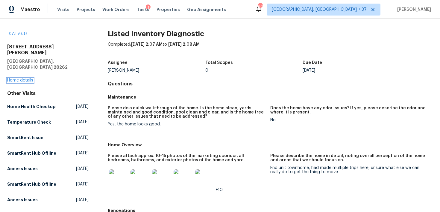
click at [14, 78] on link "Home details" at bounding box center [20, 80] width 26 height 4
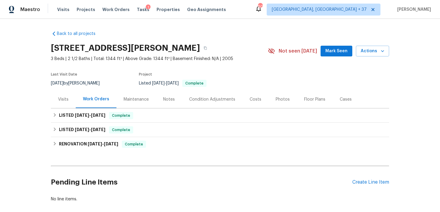
scroll to position [2, 0]
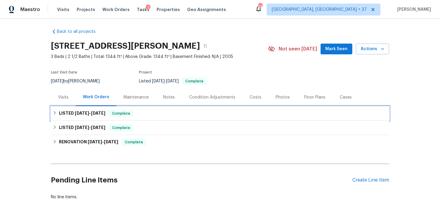
click at [137, 112] on div "LISTED [DATE] - [DATE] Complete" at bounding box center [220, 113] width 334 height 7
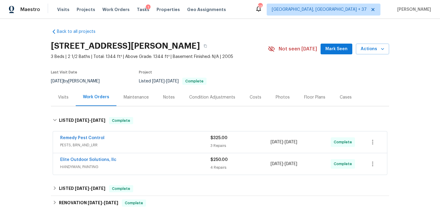
click at [212, 140] on div "$325.00" at bounding box center [240, 138] width 60 height 6
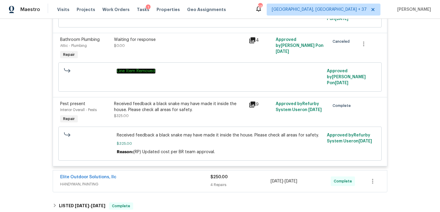
scroll to position [203, 0]
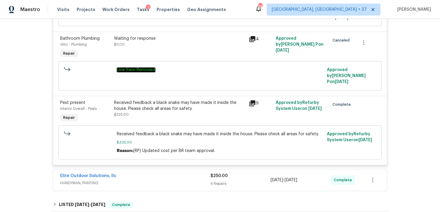
click at [218, 181] on div "4 Repairs" at bounding box center [240, 184] width 60 height 6
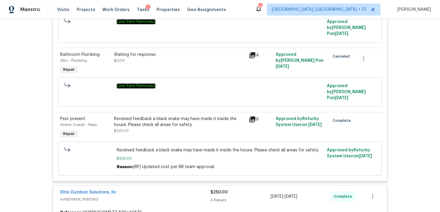
scroll to position [0, 0]
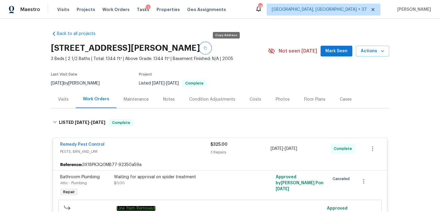
click at [211, 45] on button "button" at bounding box center [205, 48] width 11 height 11
